Goal: Information Seeking & Learning: Check status

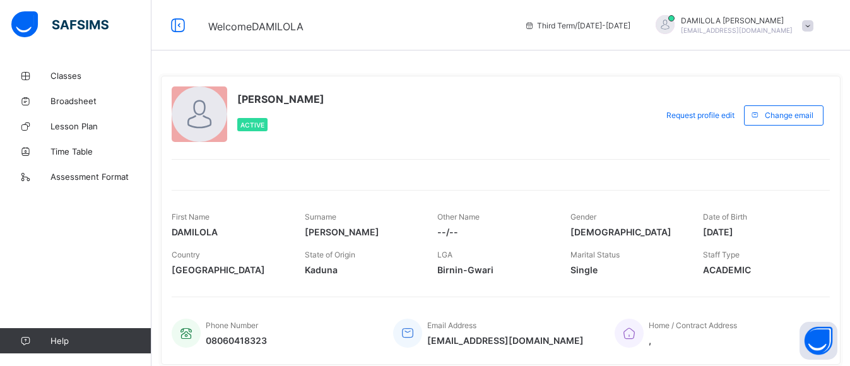
click at [814, 26] on span at bounding box center [807, 25] width 11 height 11
click at [651, 131] on div "[PERSON_NAME] Active" at bounding box center [411, 114] width 479 height 57
click at [814, 24] on span at bounding box center [807, 25] width 11 height 11
click at [773, 127] on span "Logout" at bounding box center [772, 124] width 83 height 15
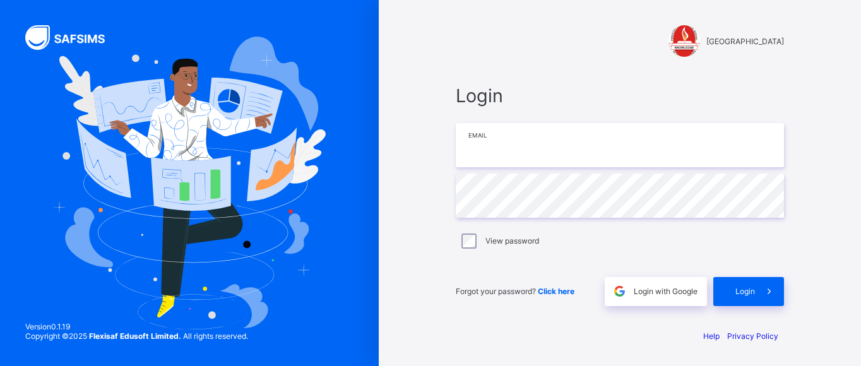
click at [511, 157] on input "email" at bounding box center [620, 145] width 328 height 44
type input "**********"
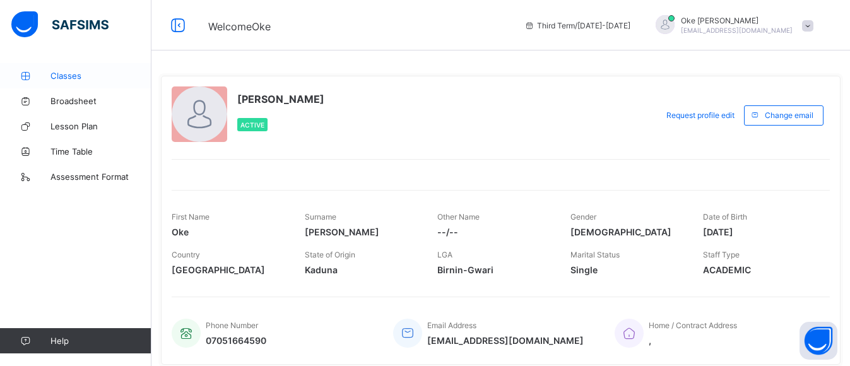
click at [73, 76] on span "Classes" at bounding box center [101, 76] width 101 height 10
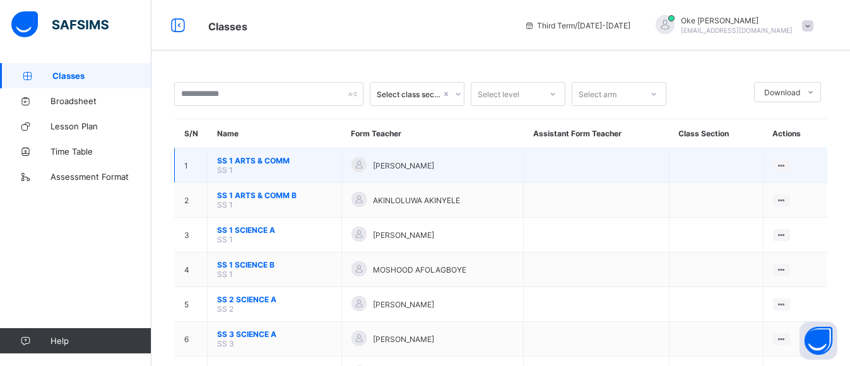
scroll to position [57, 0]
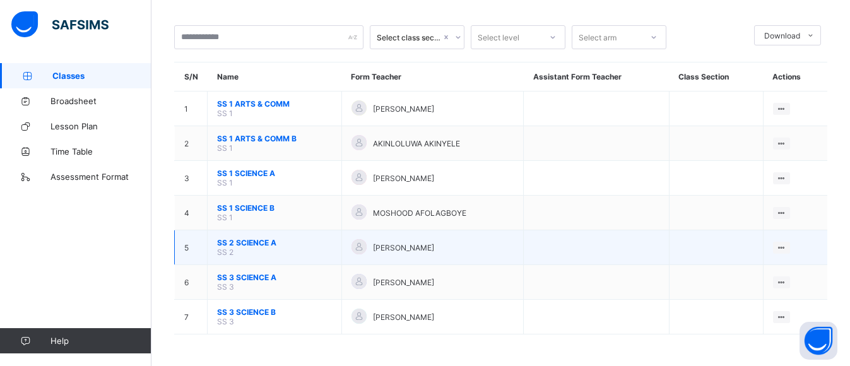
click at [270, 239] on span "SS 2 SCIENCE A" at bounding box center [274, 242] width 115 height 9
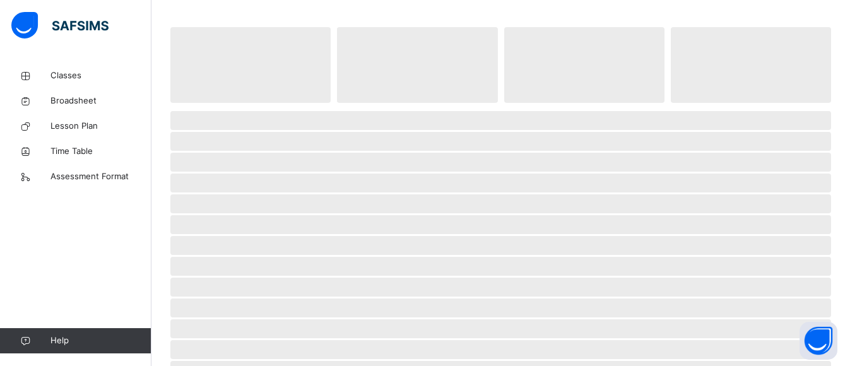
click at [270, 239] on span "‌" at bounding box center [500, 245] width 661 height 19
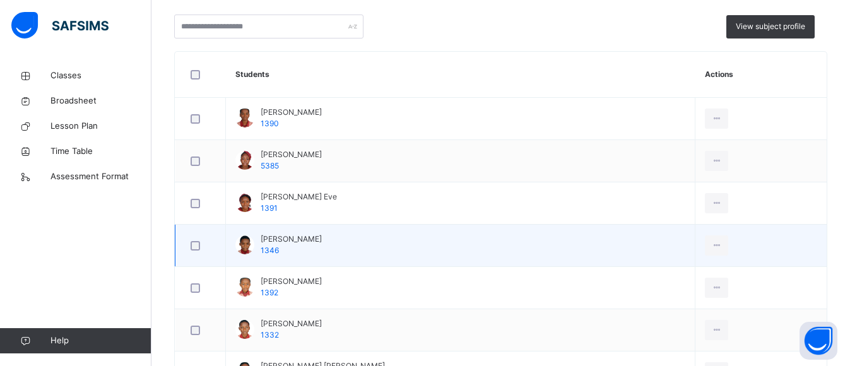
scroll to position [189, 0]
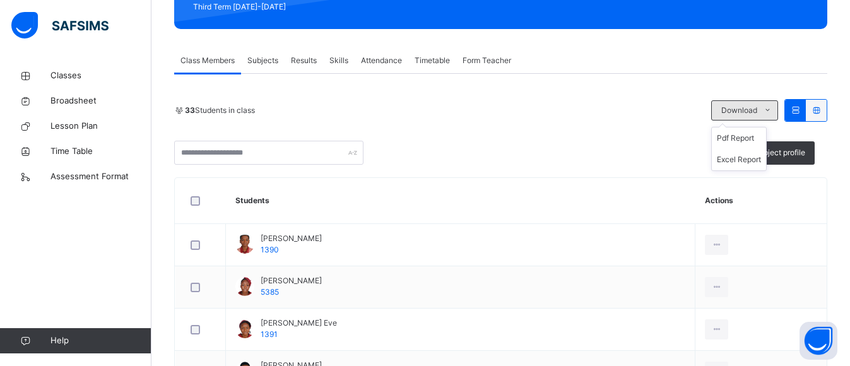
click at [773, 111] on icon at bounding box center [767, 110] width 9 height 10
click at [822, 111] on icon at bounding box center [816, 109] width 11 height 9
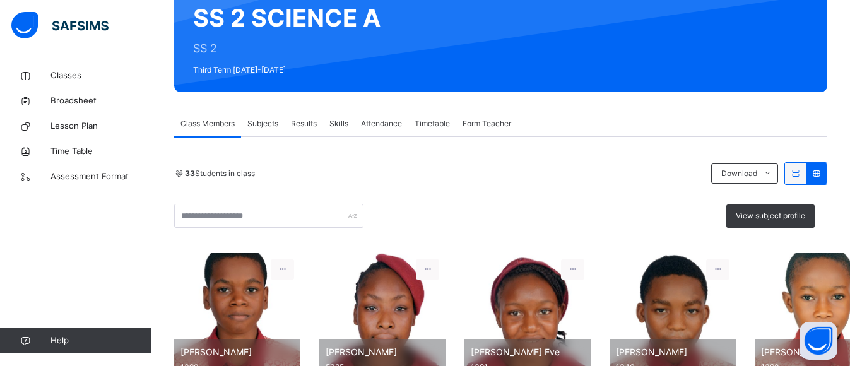
scroll to position [63, 0]
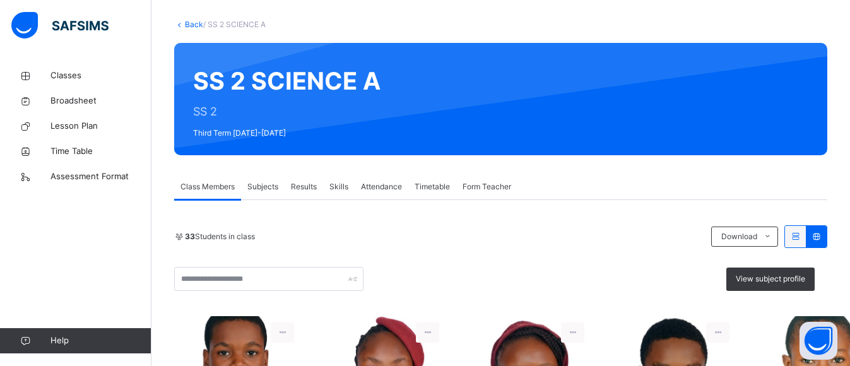
click at [822, 234] on icon at bounding box center [816, 236] width 11 height 9
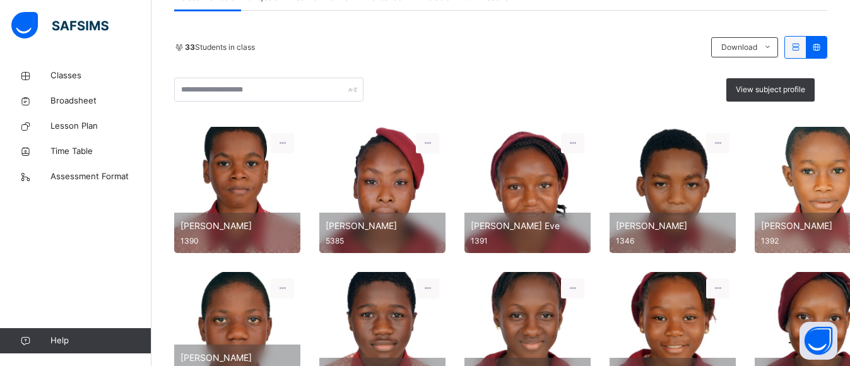
scroll to position [189, 0]
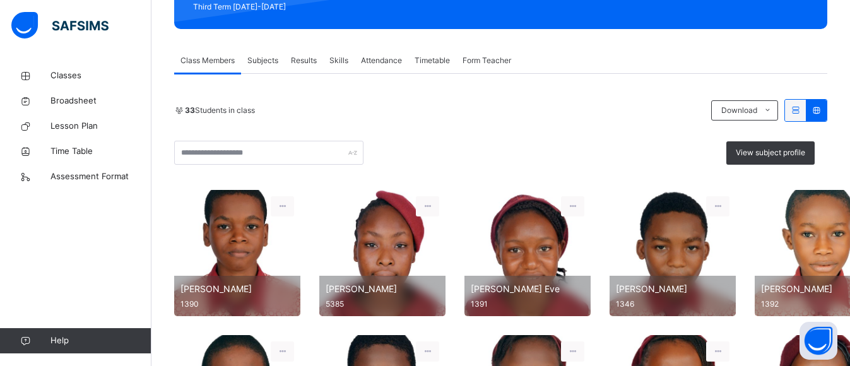
click at [822, 110] on icon at bounding box center [816, 109] width 11 height 9
click at [801, 111] on icon at bounding box center [795, 109] width 11 height 9
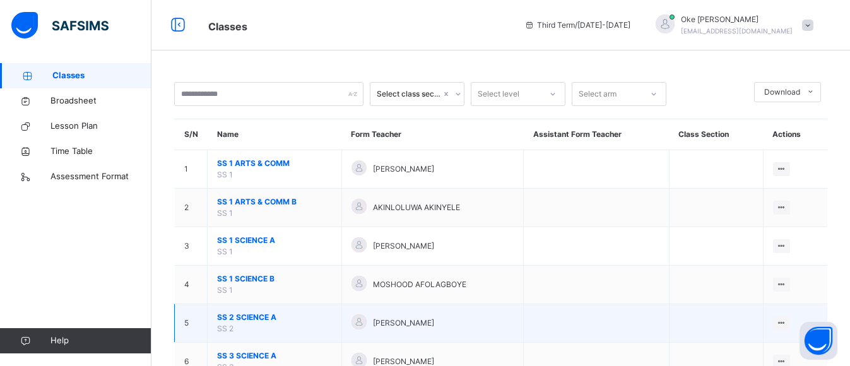
scroll to position [63, 0]
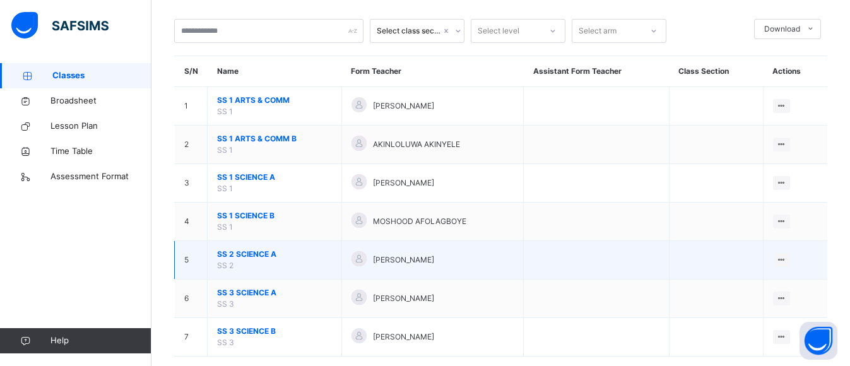
click at [241, 256] on span "SS 2 SCIENCE A" at bounding box center [274, 254] width 115 height 11
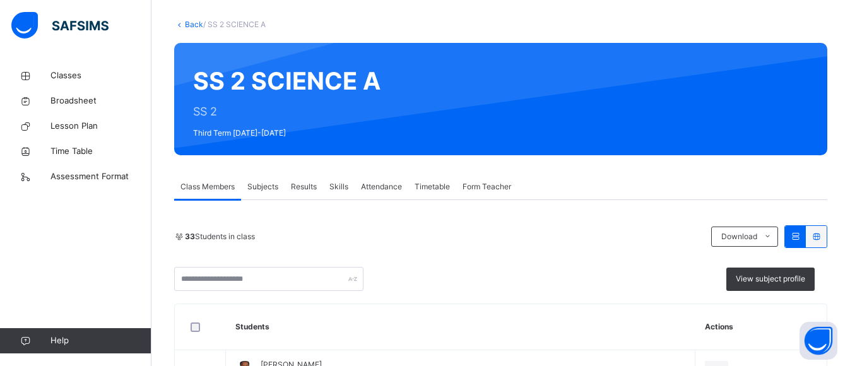
scroll to position [189, 0]
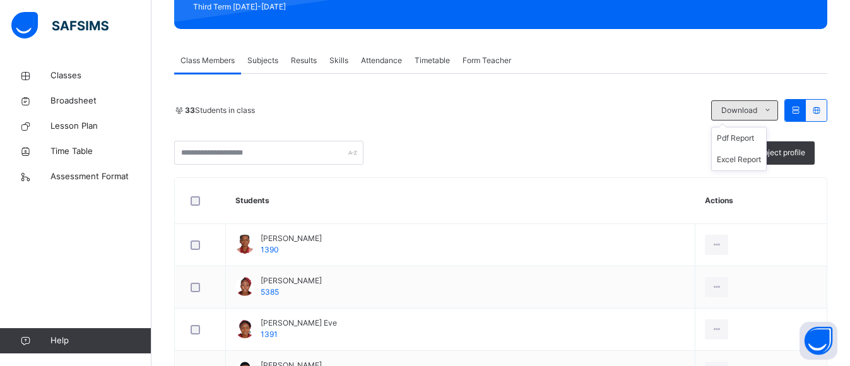
click at [773, 110] on icon at bounding box center [767, 110] width 9 height 10
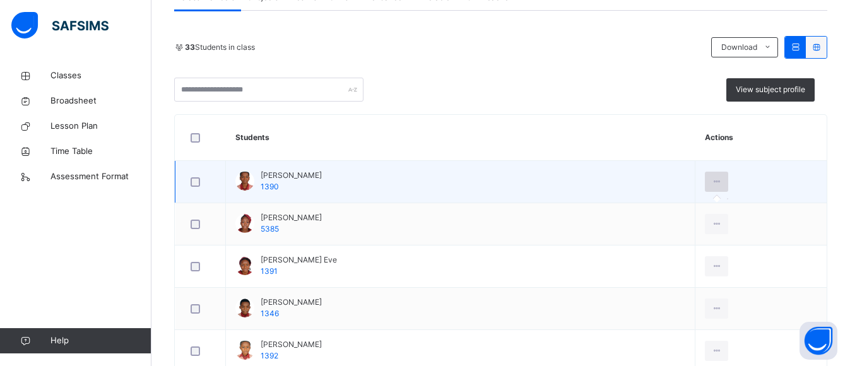
click at [711, 181] on icon at bounding box center [716, 181] width 11 height 11
click at [711, 182] on icon at bounding box center [716, 181] width 11 height 11
click at [242, 182] on div at bounding box center [244, 181] width 19 height 19
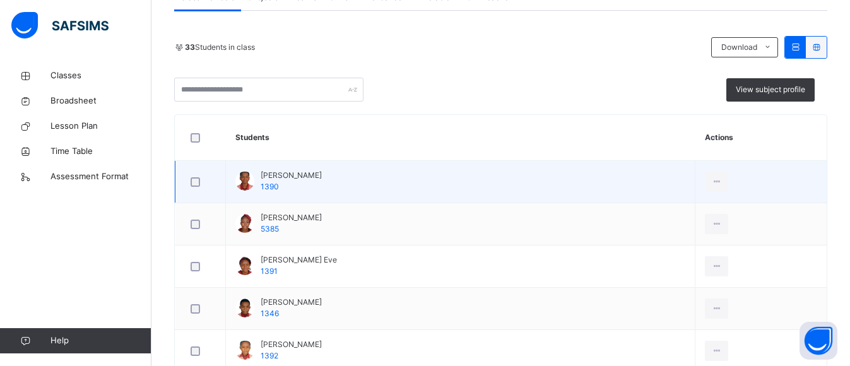
click at [244, 182] on div at bounding box center [244, 181] width 19 height 19
click at [268, 186] on span "1390" at bounding box center [270, 186] width 18 height 9
click at [314, 187] on div "[PERSON_NAME] 1390" at bounding box center [291, 181] width 61 height 23
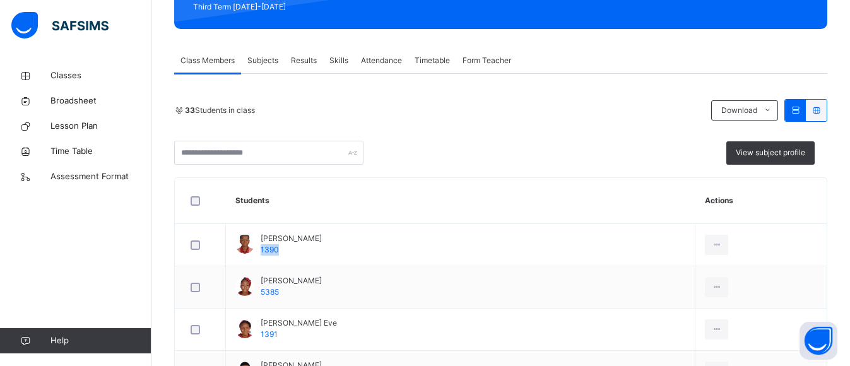
scroll to position [126, 0]
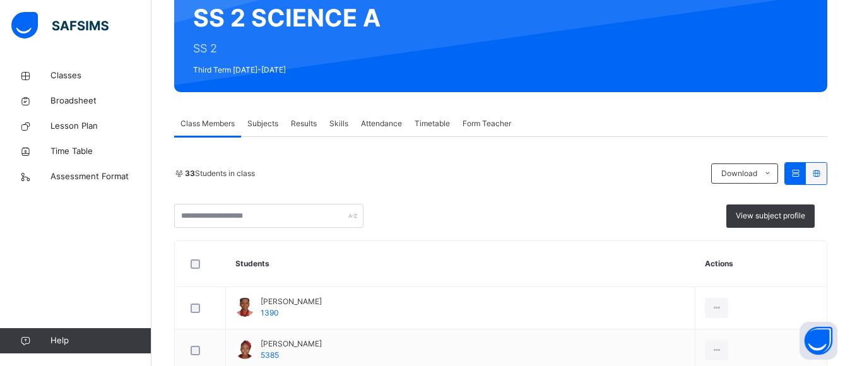
click at [306, 122] on span "Results" at bounding box center [304, 123] width 26 height 11
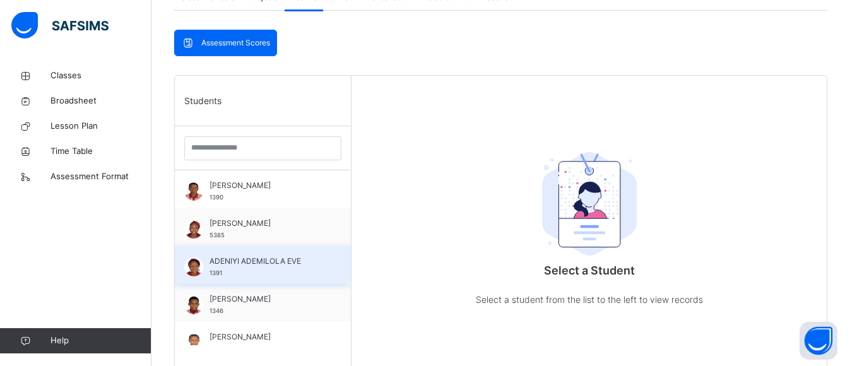
scroll to position [316, 0]
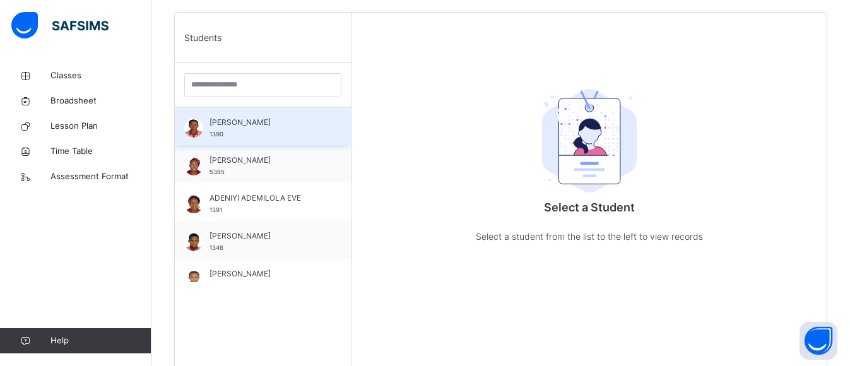
click at [208, 125] on div "[PERSON_NAME] 1390" at bounding box center [263, 126] width 176 height 38
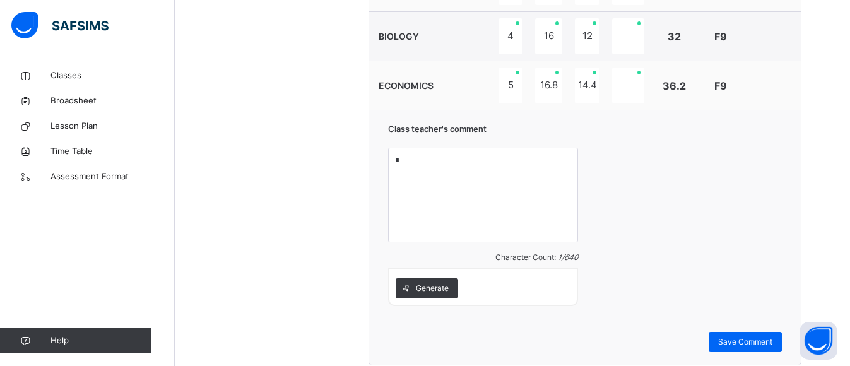
scroll to position [990, 0]
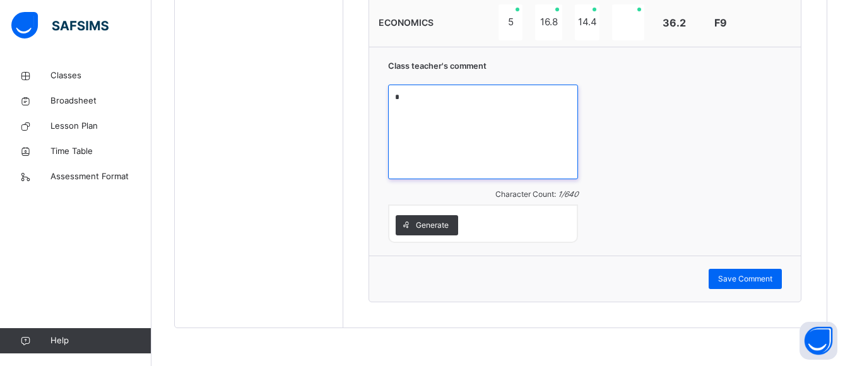
click at [407, 97] on textarea "*" at bounding box center [483, 132] width 190 height 95
click at [405, 96] on textarea "**********" at bounding box center [483, 132] width 190 height 95
type textarea "**********"
